Goal: Task Accomplishment & Management: Use online tool/utility

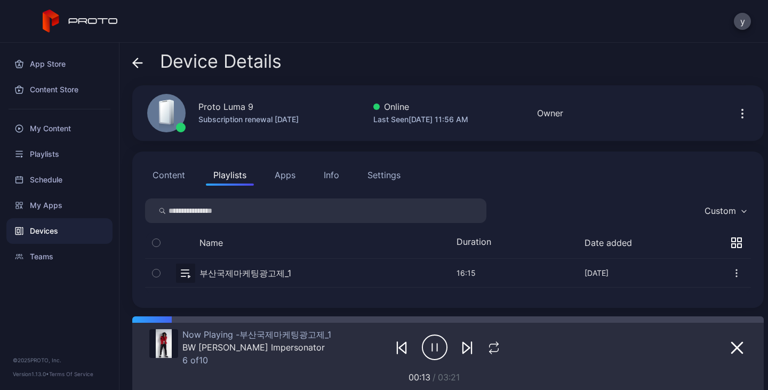
click at [85, 20] on icon at bounding box center [81, 21] width 76 height 23
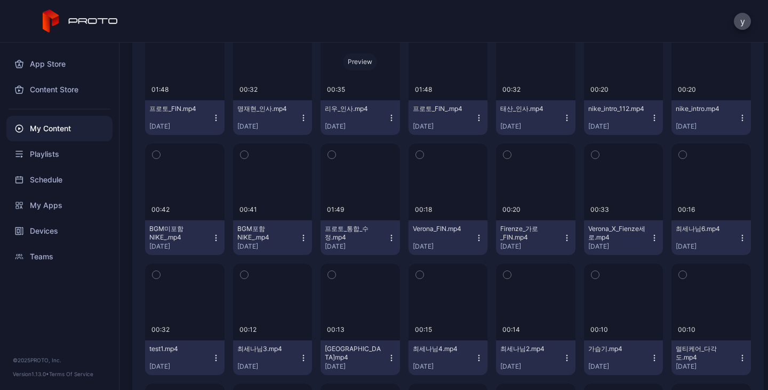
scroll to position [5451, 0]
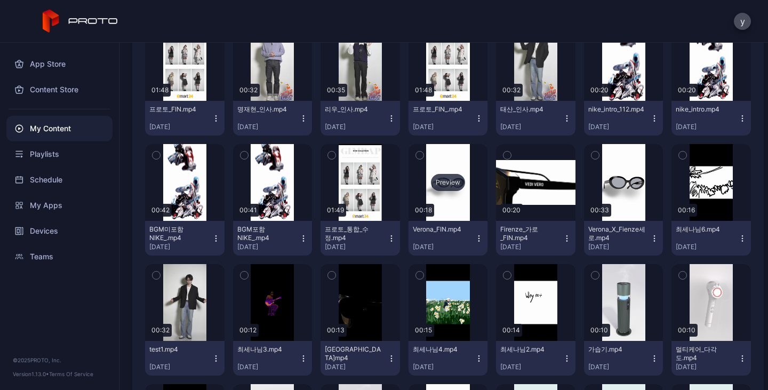
click at [442, 179] on div "Preview" at bounding box center [448, 182] width 34 height 17
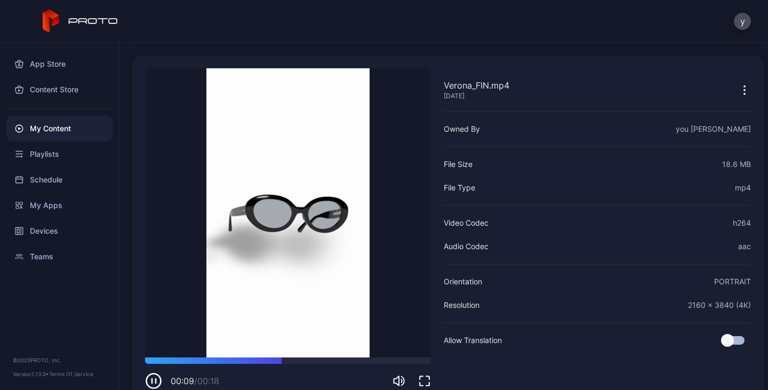
scroll to position [29, 0]
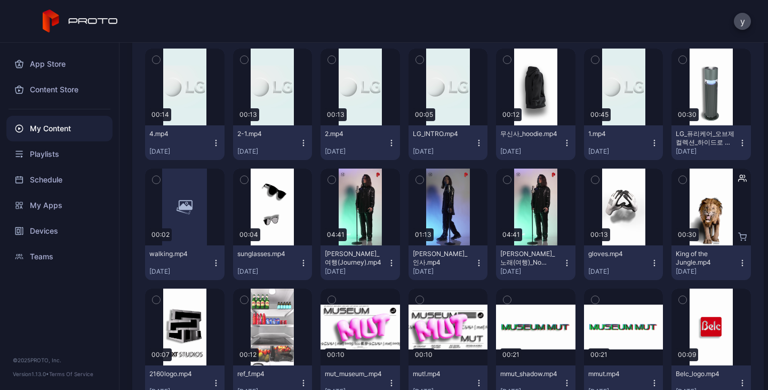
scroll to position [5907, 0]
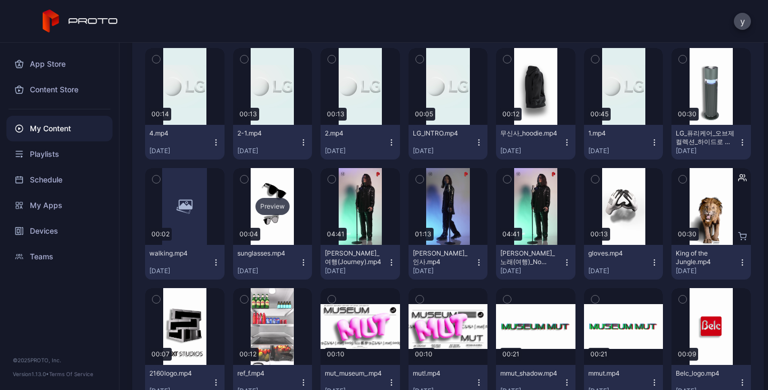
click at [268, 205] on div "Preview" at bounding box center [273, 206] width 34 height 17
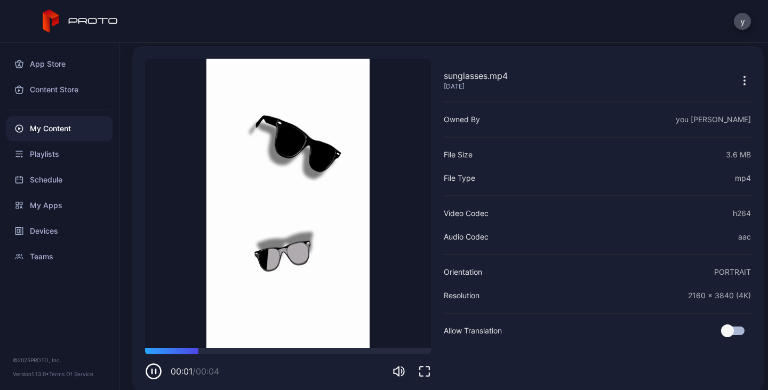
scroll to position [44, 0]
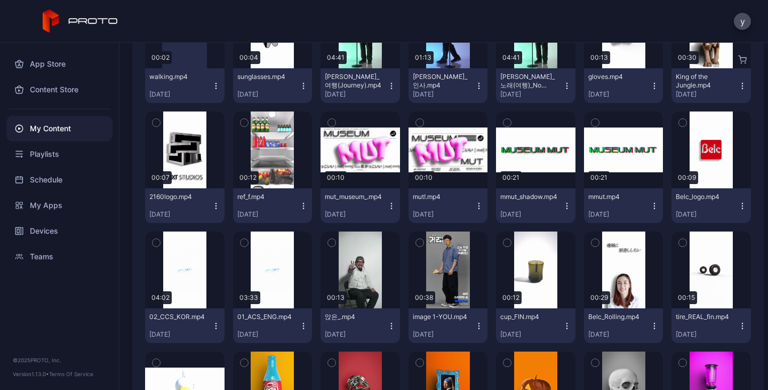
scroll to position [6085, 0]
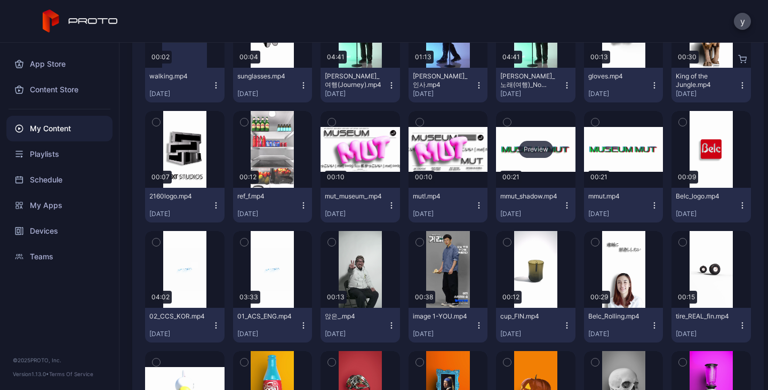
click at [519, 150] on div "Preview" at bounding box center [536, 149] width 34 height 17
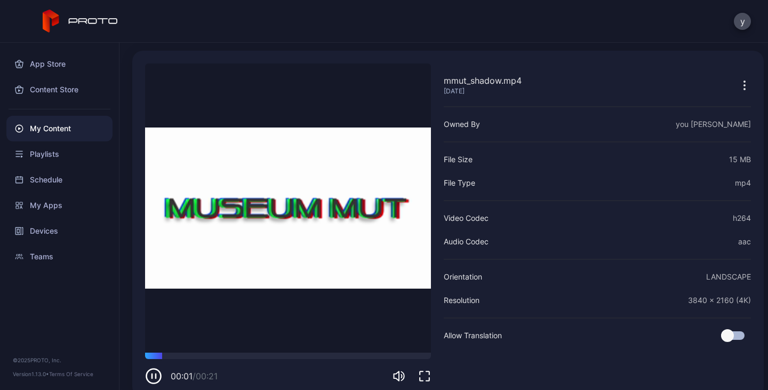
scroll to position [51, 0]
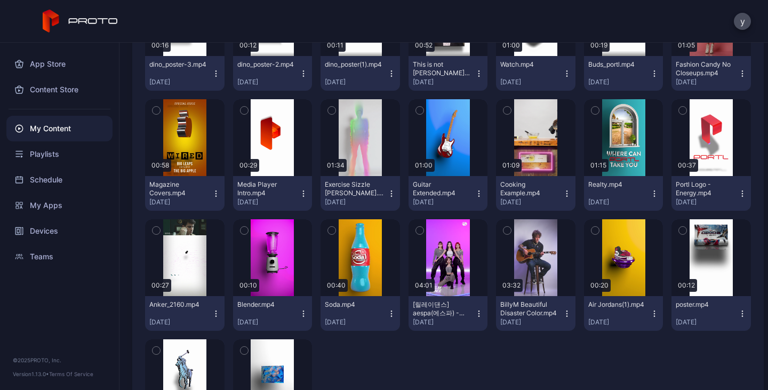
scroll to position [8828, 0]
